Goal: Find specific fact: Find specific fact

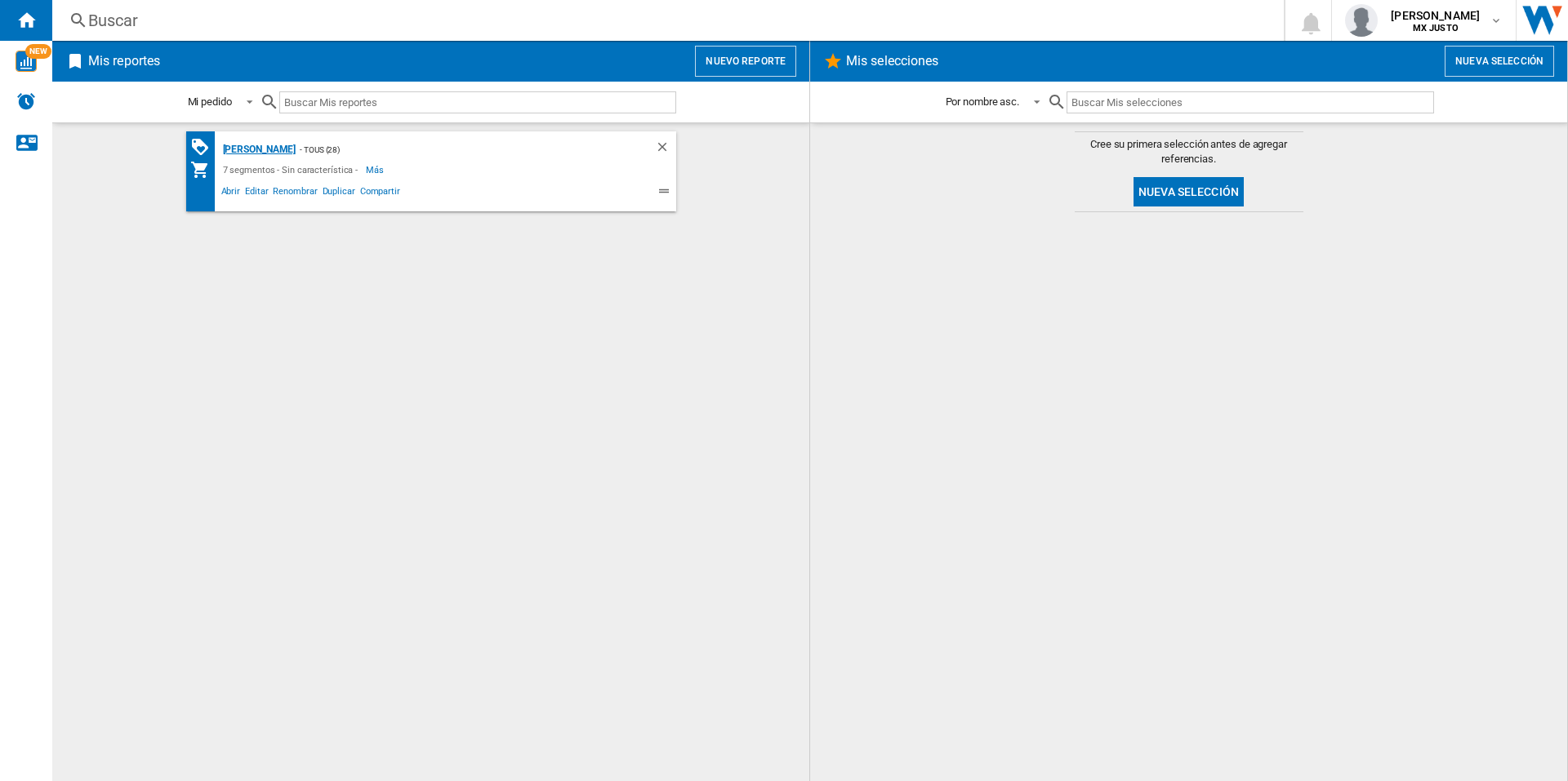
click at [274, 153] on div "[PERSON_NAME]" at bounding box center [257, 149] width 77 height 20
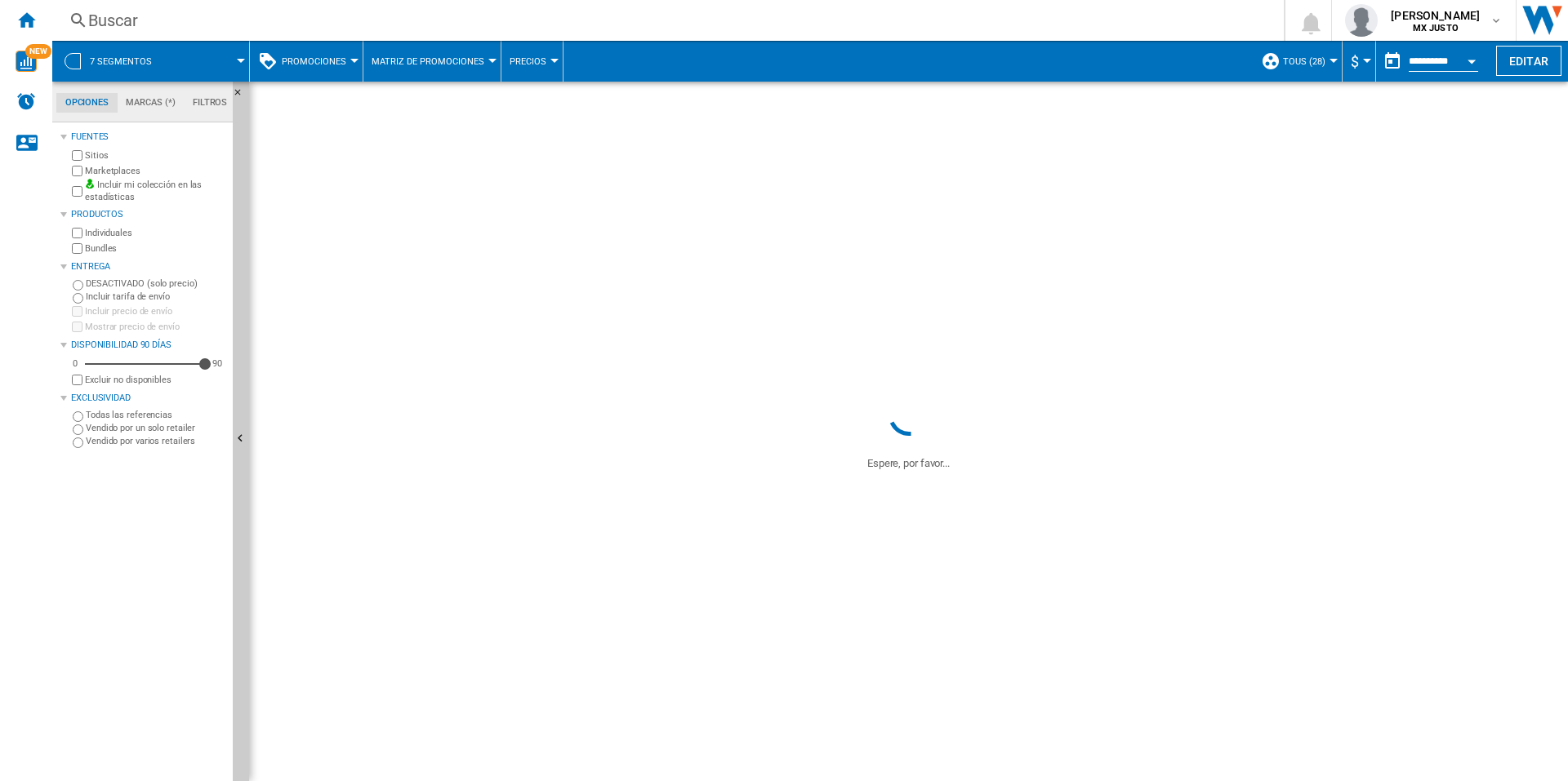
click at [178, 15] on div "Buscar" at bounding box center [664, 20] width 1153 height 23
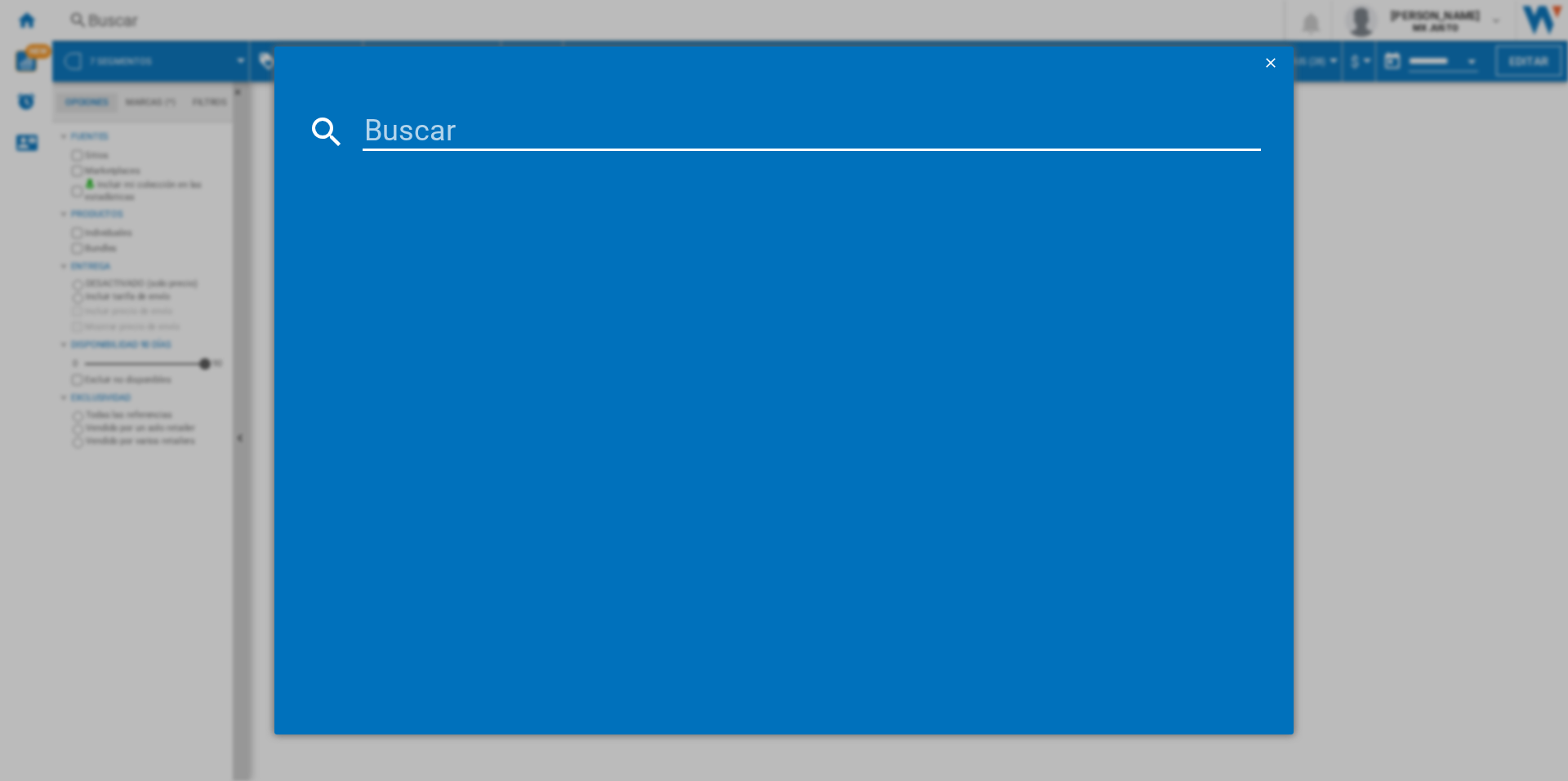
click at [477, 137] on input at bounding box center [811, 131] width 898 height 40
type input "heineken"
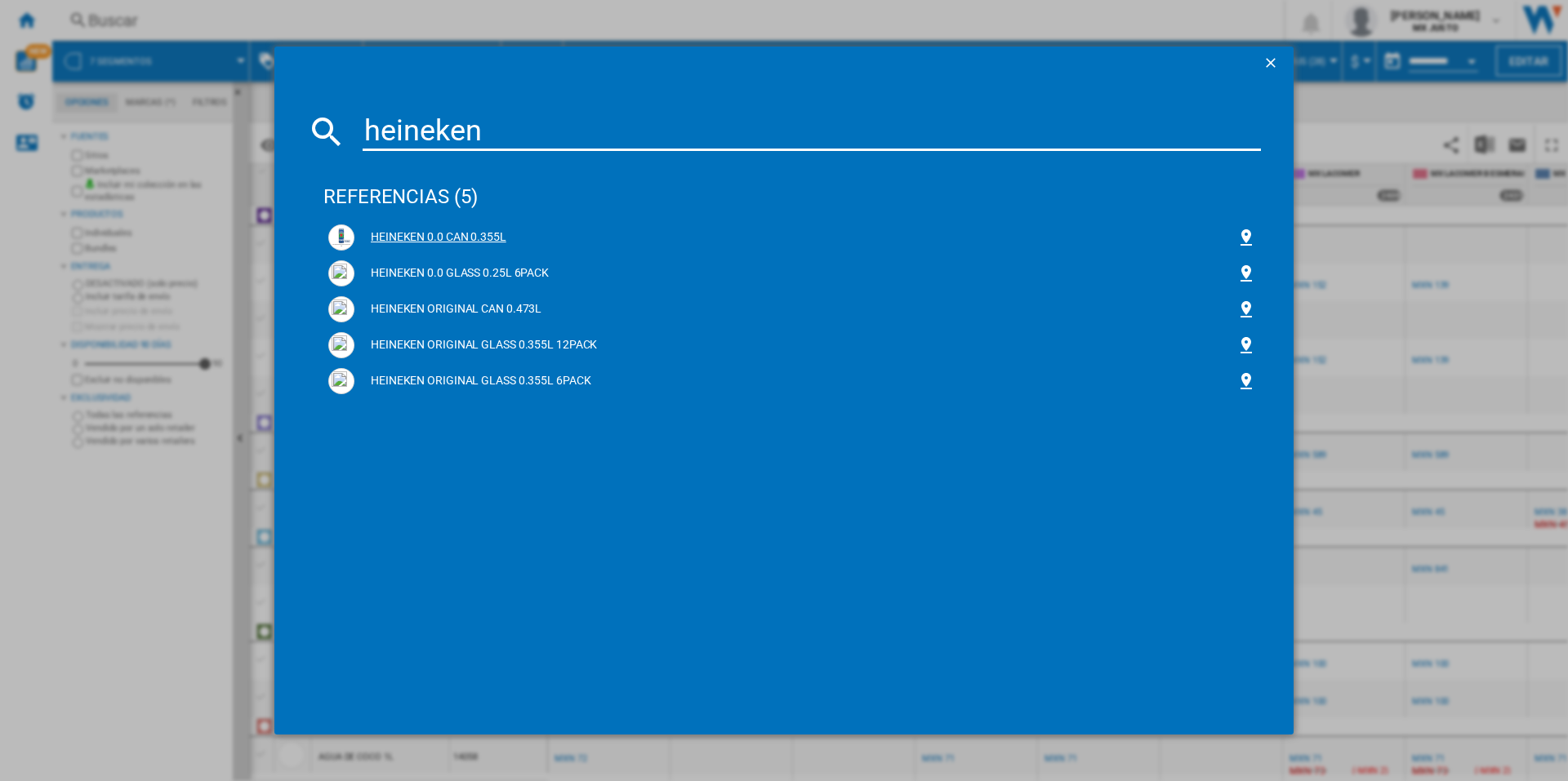
click at [476, 232] on div "HEINEKEN 0.0 CAN 0.355L" at bounding box center [796, 237] width 882 height 16
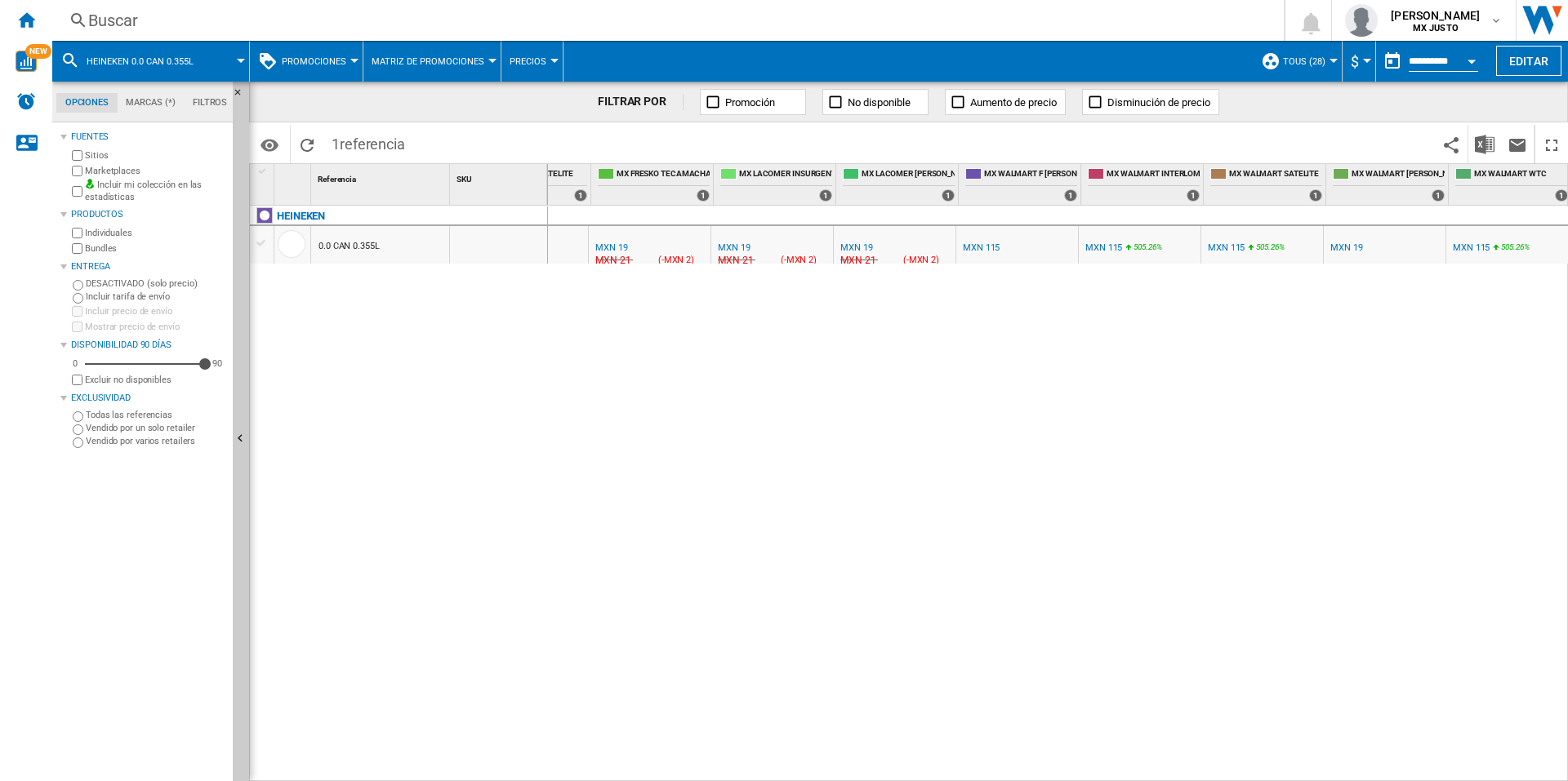
scroll to position [0, 572]
click at [984, 248] on div "MXN 115" at bounding box center [981, 248] width 37 height 11
click at [851, 245] on div "MXN 19" at bounding box center [855, 248] width 32 height 11
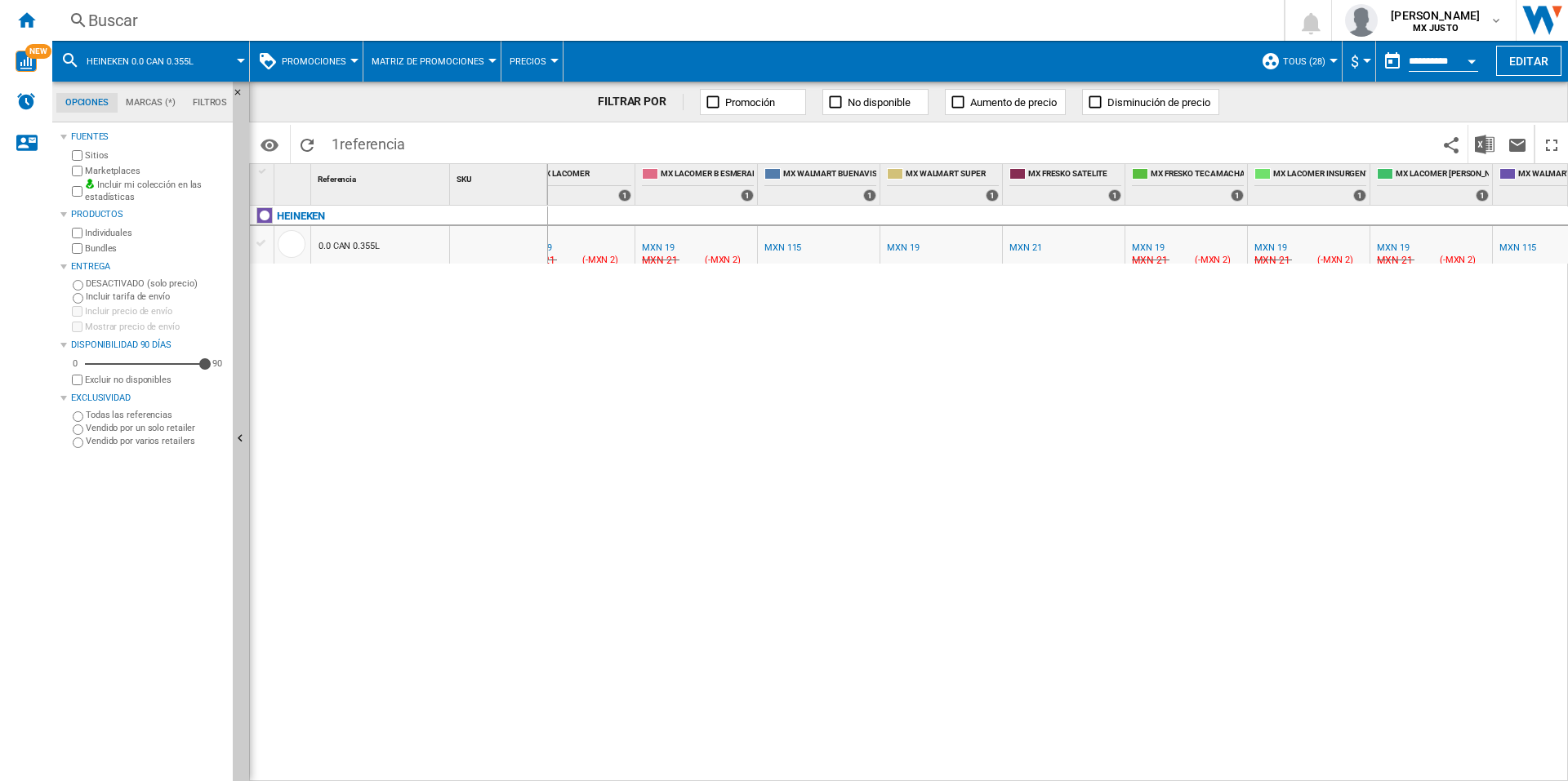
scroll to position [0, 0]
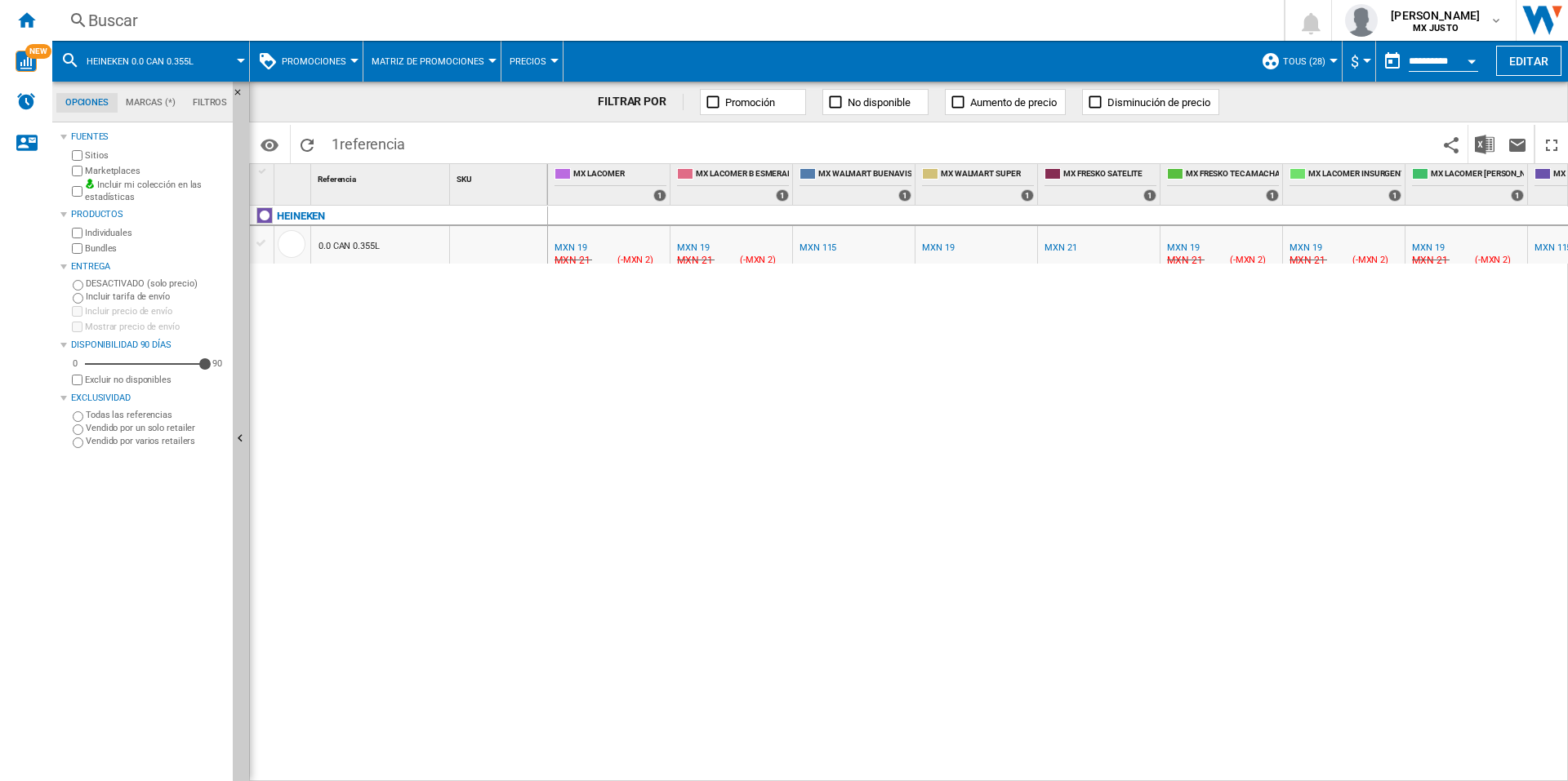
click at [585, 770] on div "MX LACOMER -1.0 % MXN 19 % N/A MXN 21 ( -MXN 2 ) MX LACOMER : MX LACOMER MX LAC…" at bounding box center [1058, 494] width 1021 height 577
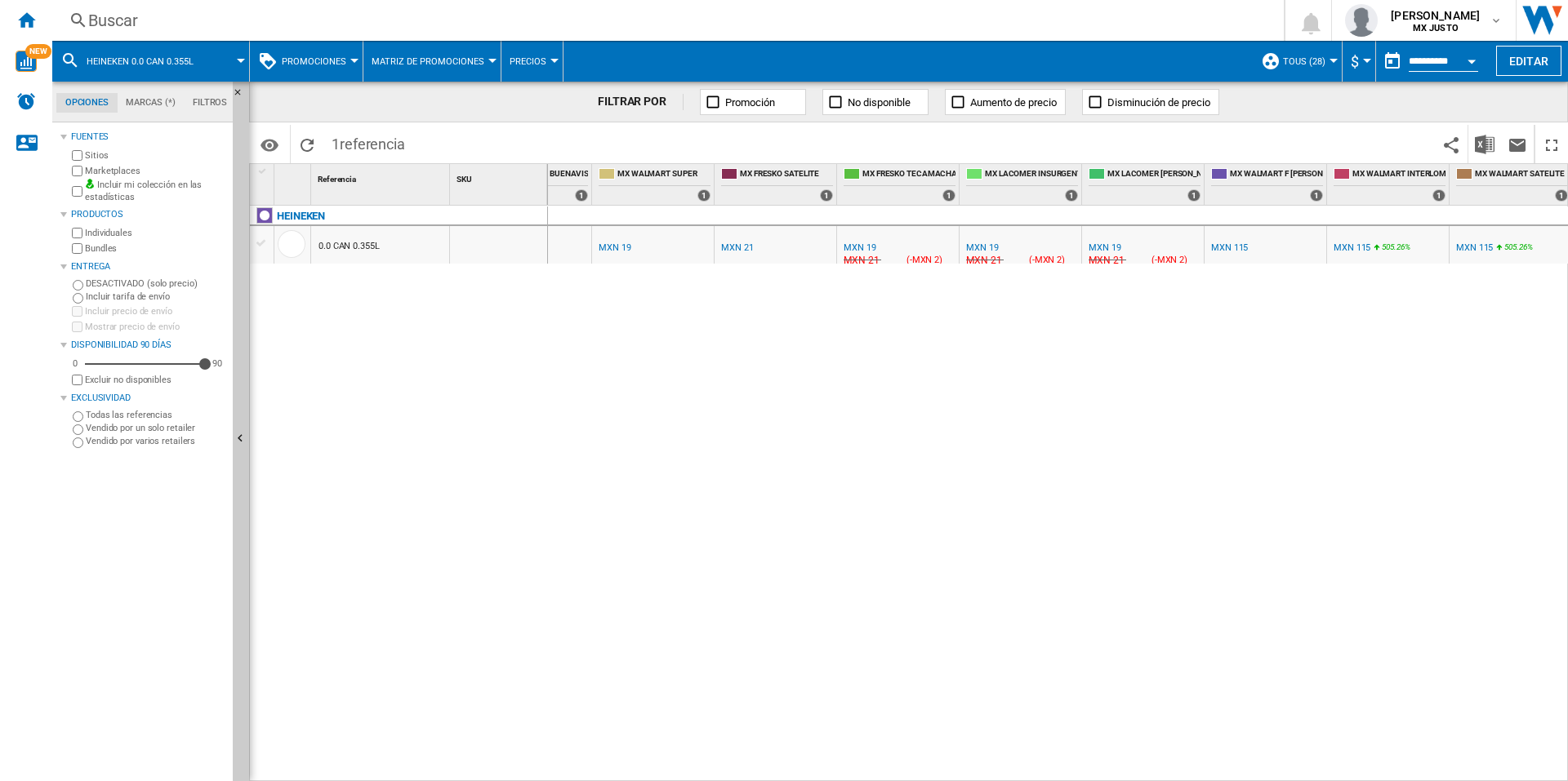
scroll to position [0, 572]
